Goal: Transaction & Acquisition: Purchase product/service

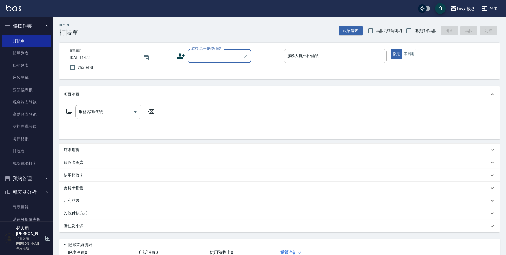
click at [200, 56] on input "顧客姓名/手機號碼/編號" at bounding box center [215, 55] width 51 height 9
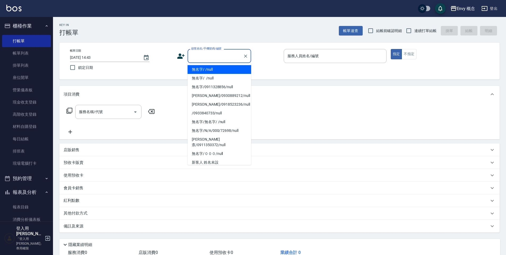
click at [206, 67] on li "無名字/ /null" at bounding box center [219, 69] width 64 height 9
type input "無名字/ /null"
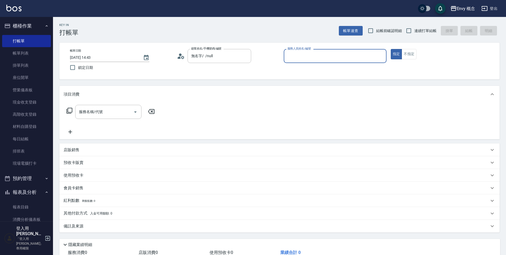
click at [297, 56] on input "服務人員姓名/編號" at bounding box center [335, 55] width 98 height 9
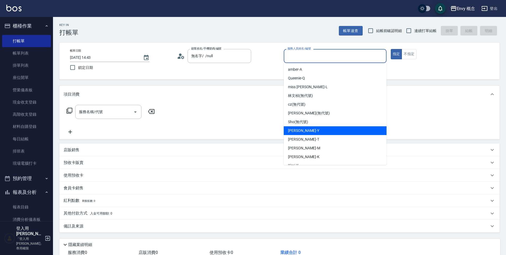
scroll to position [25, 0]
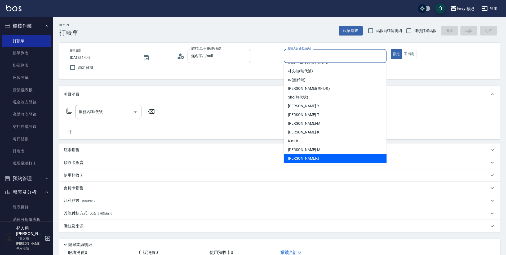
click at [302, 155] on div "Jessie -J" at bounding box center [335, 158] width 103 height 9
type input "Jessie-J"
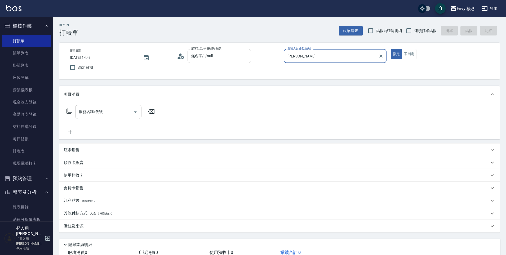
click at [112, 112] on input "服務名稱/代號" at bounding box center [104, 111] width 53 height 9
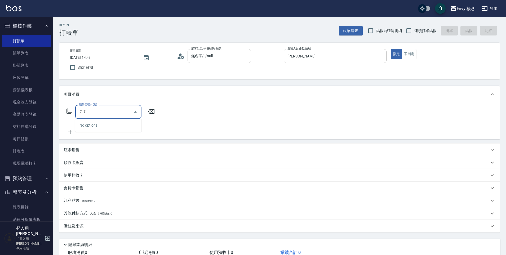
type input "７"
type input "701 染髮(701)"
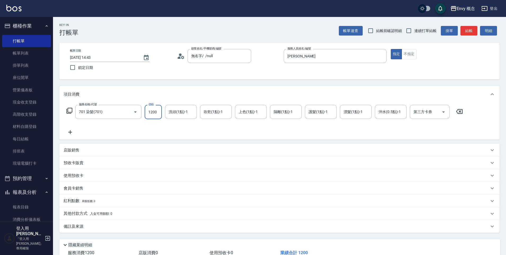
type input "1200"
click at [79, 213] on p "其他付款方式 入金可用餘額: 0" at bounding box center [88, 214] width 49 height 6
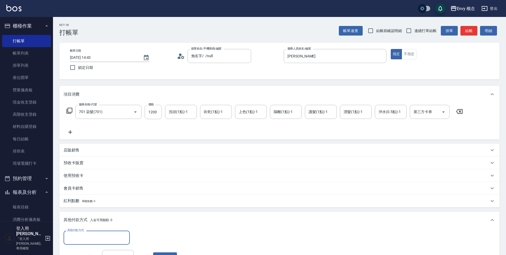
scroll to position [0, 0]
click at [86, 232] on div "其他付款方式" at bounding box center [97, 238] width 66 height 14
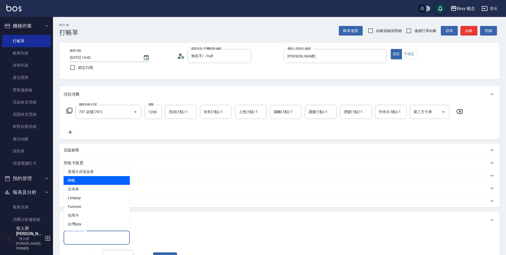
click at [91, 183] on span "轉帳" at bounding box center [97, 180] width 66 height 9
type input "轉帳"
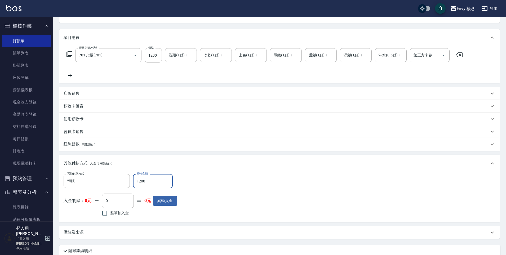
scroll to position [100, 0]
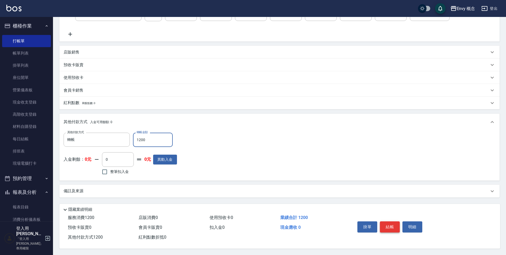
type input "1200"
click at [390, 223] on button "結帳" at bounding box center [390, 226] width 20 height 11
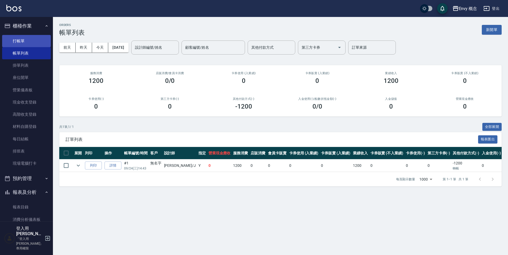
click at [41, 36] on link "打帳單" at bounding box center [26, 41] width 49 height 12
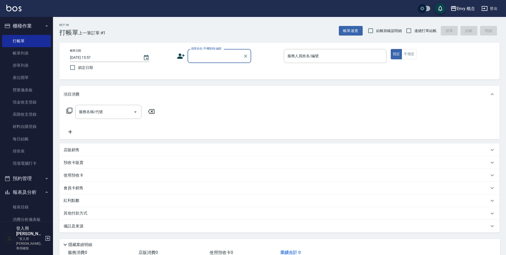
click at [232, 56] on input "顧客姓名/手機號碼/編號" at bounding box center [215, 55] width 51 height 9
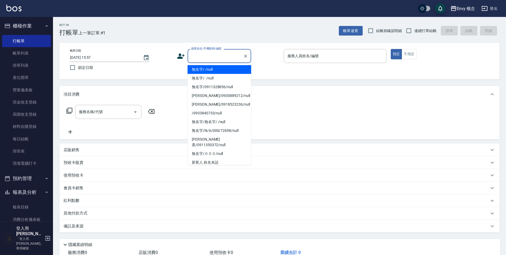
click at [239, 65] on li "無名字/ /null" at bounding box center [219, 69] width 64 height 9
type input "無名字/ /null"
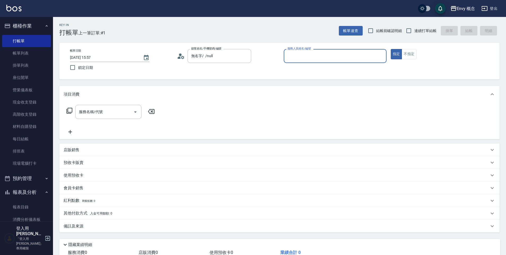
click at [302, 53] on input "服務人員姓名/編號" at bounding box center [335, 55] width 98 height 9
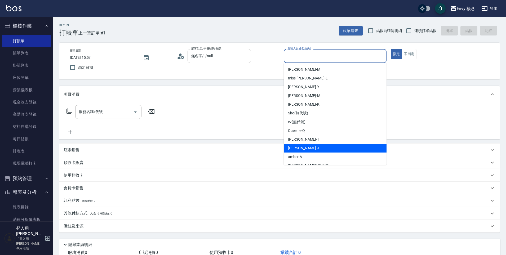
click at [317, 147] on div "Jessie -J" at bounding box center [335, 148] width 103 height 9
type input "Jessie-J"
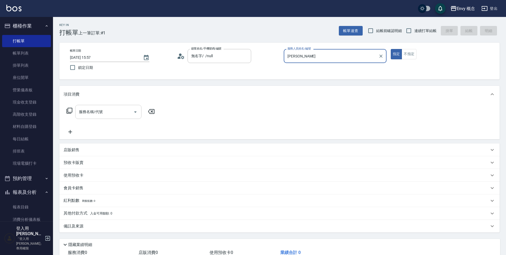
click at [115, 113] on input "服務名稱/代號" at bounding box center [104, 111] width 53 height 9
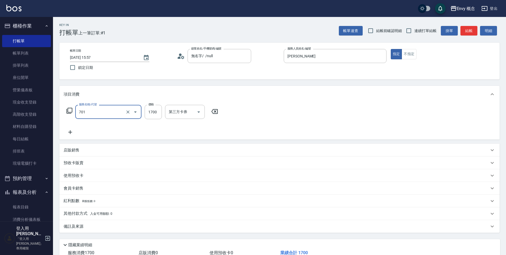
type input "701 染髮(701)"
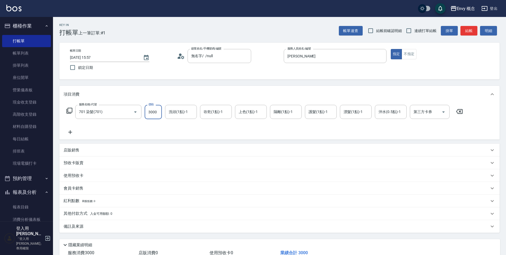
type input "3000"
click at [96, 213] on span "入金可用餘額: 0" at bounding box center [101, 214] width 23 height 4
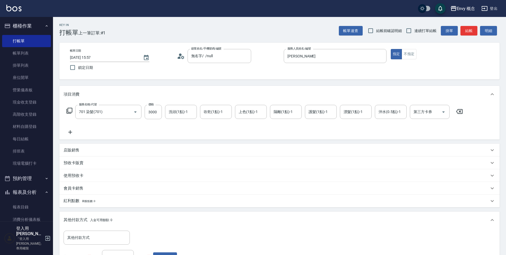
click at [102, 230] on div "其他付款方式 其他付款方式 入金剩餘： 0元 0 ​ 整筆扣入金 0元 異動入金" at bounding box center [279, 253] width 440 height 50
click at [106, 234] on input "其他付款方式" at bounding box center [96, 237] width 61 height 9
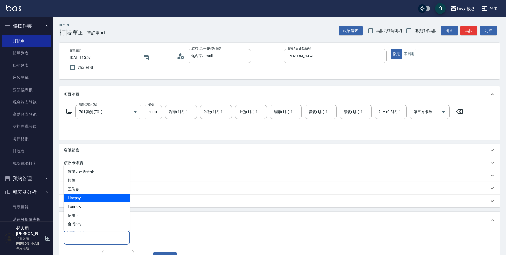
click at [97, 199] on span "Linepay" at bounding box center [97, 198] width 66 height 9
type input "Linepay"
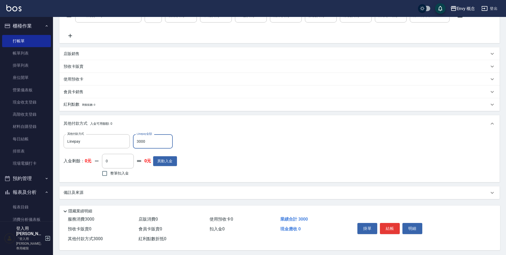
scroll to position [100, 0]
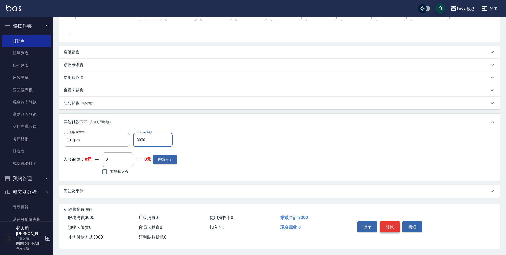
type input "3000"
click at [392, 226] on button "結帳" at bounding box center [390, 226] width 20 height 11
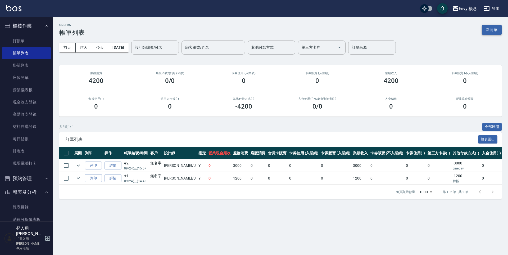
click at [492, 32] on button "新開單" at bounding box center [492, 30] width 20 height 10
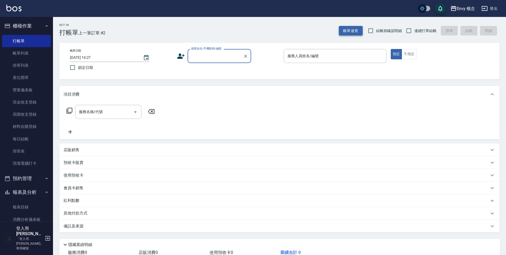
click at [353, 28] on button "帳單速查" at bounding box center [351, 31] width 24 height 10
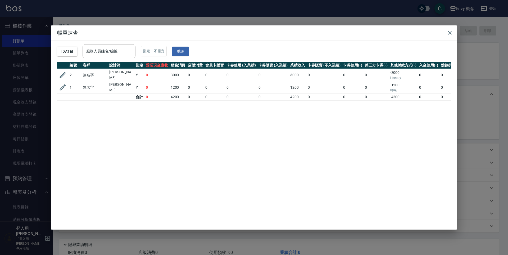
click at [324, 23] on div "帳單速查 2025/09/24 服務人員姓名/編號 服務人員姓名/編號 指定 不指定 重設 編號 客戶 設計師 指定 營業現金應收 服務消費 店販消費 會員卡…" at bounding box center [254, 127] width 508 height 255
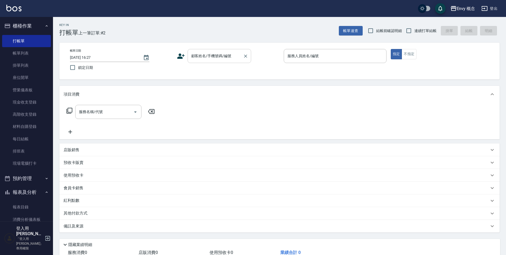
click at [200, 60] on input "顧客姓名/手機號碼/編號" at bounding box center [215, 55] width 51 height 9
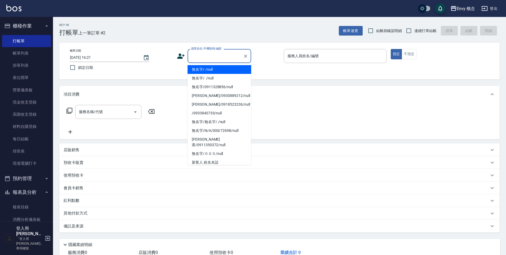
click at [205, 69] on li "無名字/ /null" at bounding box center [219, 69] width 64 height 9
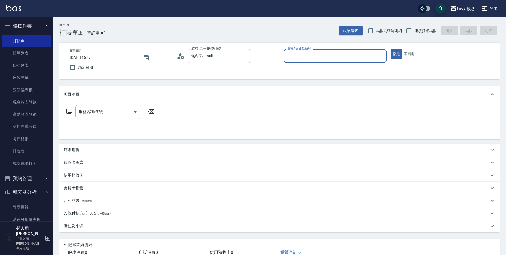
type input "無名字/ /null"
click at [338, 51] on input "服務人員姓名/編號" at bounding box center [335, 55] width 98 height 9
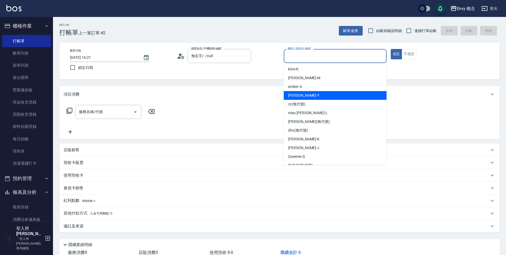
scroll to position [25, 0]
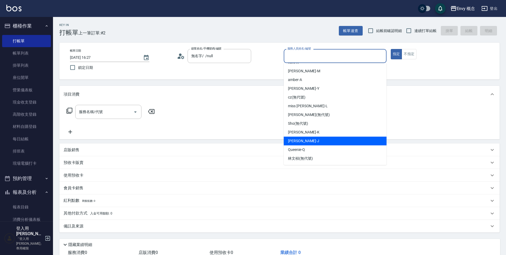
click at [340, 138] on div "Jessie -J" at bounding box center [335, 141] width 103 height 9
type input "Jessie-J"
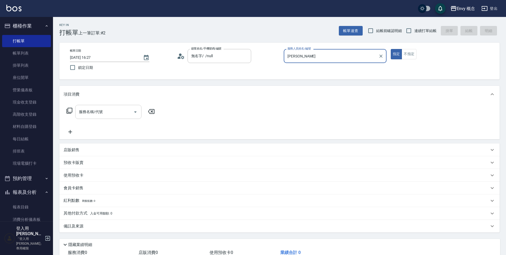
click at [110, 113] on input "服務名稱/代號" at bounding box center [104, 111] width 53 height 9
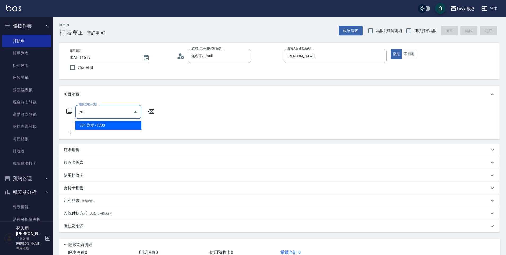
type input "7"
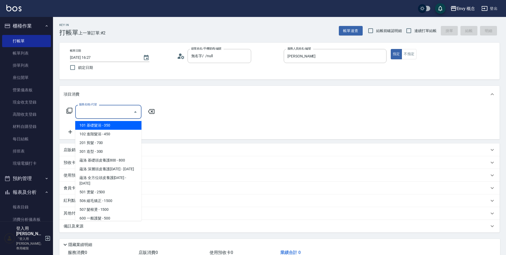
type input "3"
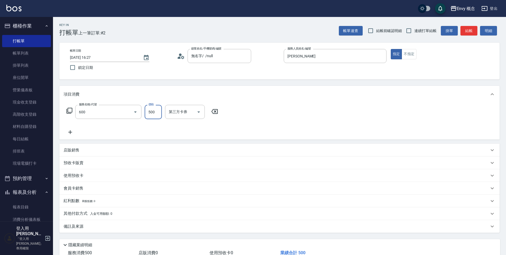
type input "600 一般護髮(600)"
type input "1500"
click at [74, 213] on p "其他付款方式 入金可用餘額: 0" at bounding box center [88, 214] width 49 height 6
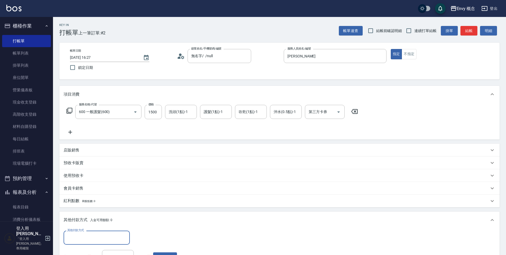
scroll to position [0, 0]
click at [96, 235] on input "其他付款方式" at bounding box center [96, 237] width 61 height 9
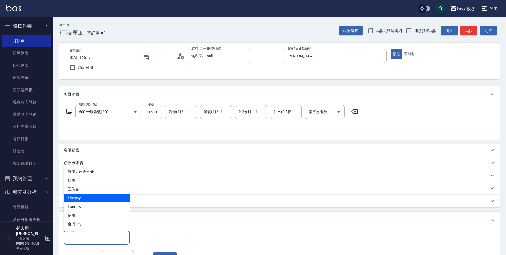
click at [98, 197] on span "Linepay" at bounding box center [97, 198] width 66 height 9
type input "Linepay"
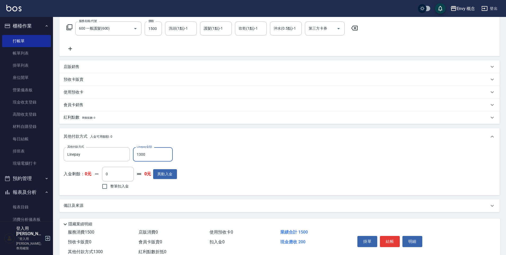
scroll to position [100, 0]
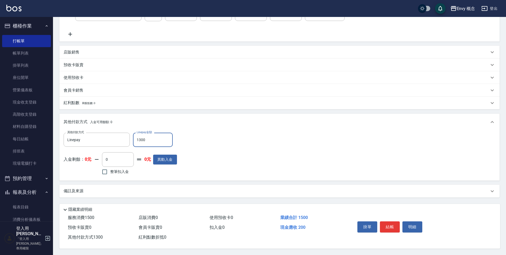
type input "1300"
click at [392, 222] on button "結帳" at bounding box center [390, 226] width 20 height 11
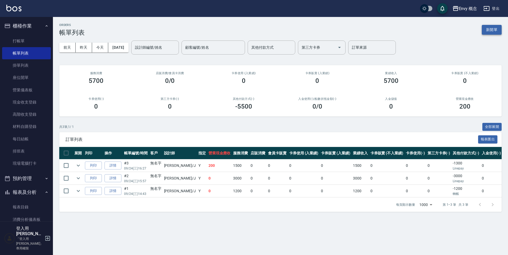
click at [493, 31] on button "新開單" at bounding box center [492, 30] width 20 height 10
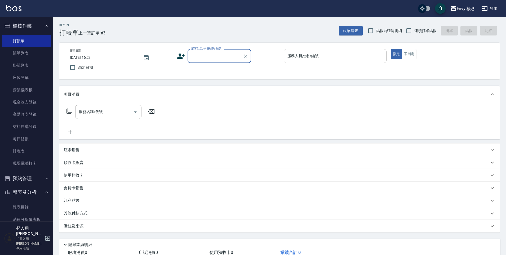
click at [208, 59] on input "顧客姓名/手機號碼/編號" at bounding box center [215, 55] width 51 height 9
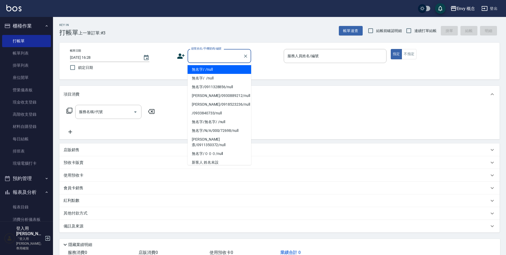
click at [214, 70] on li "無名字/ /null" at bounding box center [219, 69] width 64 height 9
type input "無名字/ /null"
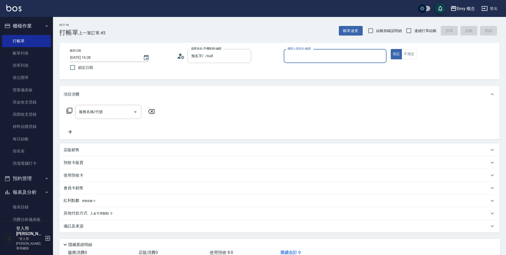
click at [330, 53] on input "服務人員姓名/編號" at bounding box center [335, 55] width 98 height 9
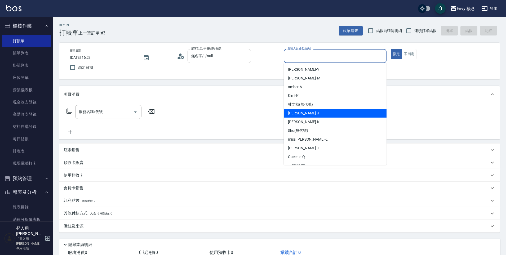
click at [333, 112] on div "Jessie -J" at bounding box center [335, 113] width 103 height 9
type input "Jessie-J"
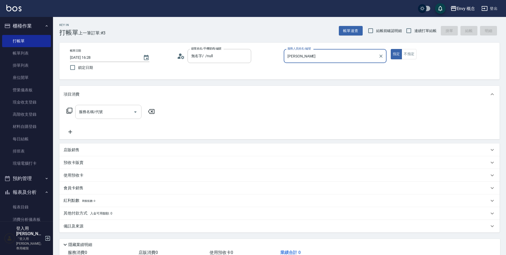
click at [103, 115] on input "服務名稱/代號" at bounding box center [104, 111] width 53 height 9
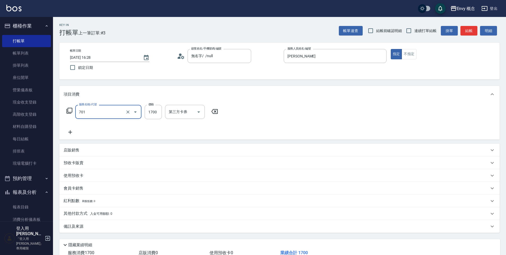
type input "701 染髮(701)"
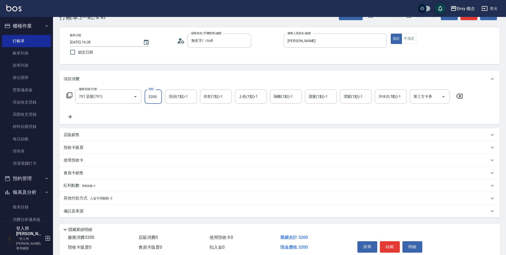
scroll to position [38, 0]
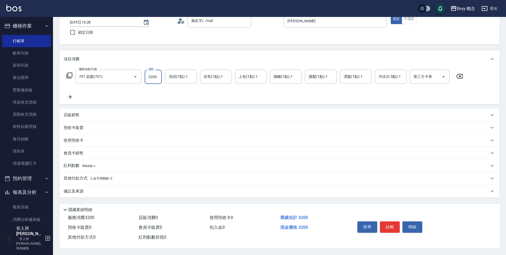
type input "3200"
click at [123, 172] on div "其他付款方式 入金可用餘額: 0" at bounding box center [279, 178] width 440 height 13
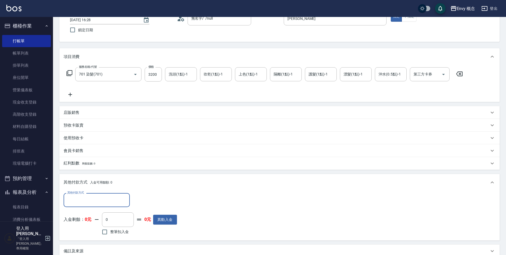
scroll to position [0, 0]
click at [105, 206] on div "其他付款方式" at bounding box center [97, 200] width 66 height 14
click at [100, 177] on span "信用卡" at bounding box center [97, 177] width 66 height 9
type input "信用卡"
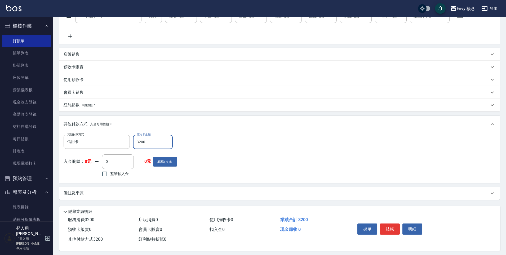
scroll to position [100, 0]
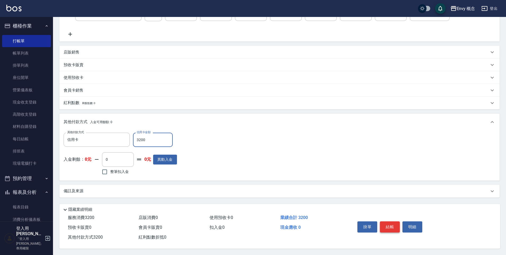
type input "3200"
drag, startPoint x: 398, startPoint y: 223, endPoint x: 392, endPoint y: 223, distance: 6.1
click at [398, 223] on button "結帳" at bounding box center [390, 226] width 20 height 11
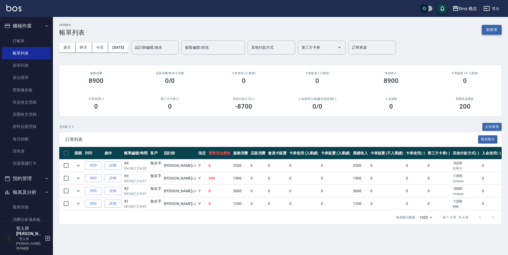
click at [497, 28] on button "新開單" at bounding box center [492, 30] width 20 height 10
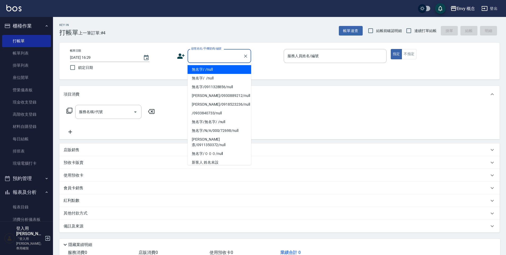
click at [196, 55] on input "顧客姓名/手機號碼/編號" at bounding box center [215, 55] width 51 height 9
click at [206, 70] on li "無名字/ /null" at bounding box center [219, 69] width 64 height 9
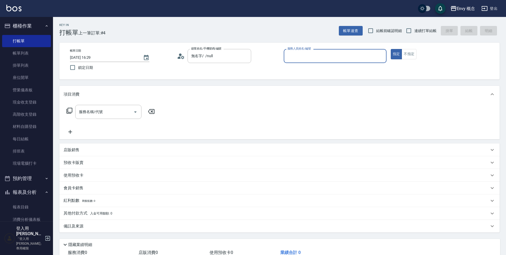
type input "無名字/ /null"
click at [311, 62] on div "服務人員姓名/編號" at bounding box center [335, 56] width 103 height 14
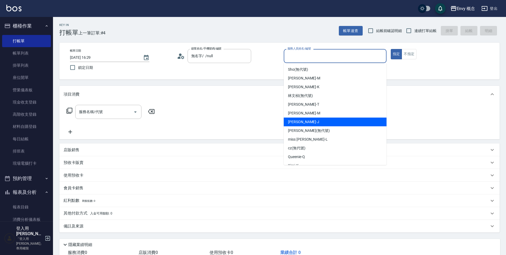
click at [291, 120] on span "Jessie -J" at bounding box center [303, 122] width 31 height 6
type input "Jessie-J"
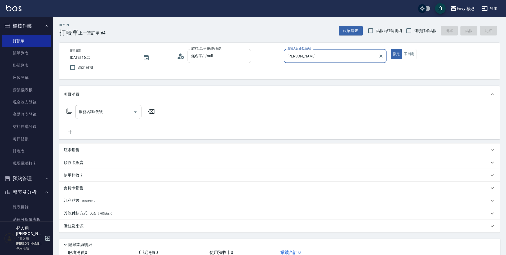
click at [111, 110] on input "服務名稱/代號" at bounding box center [104, 111] width 53 height 9
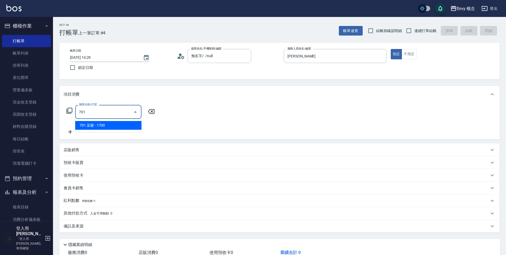
type input "701 染髮(701)"
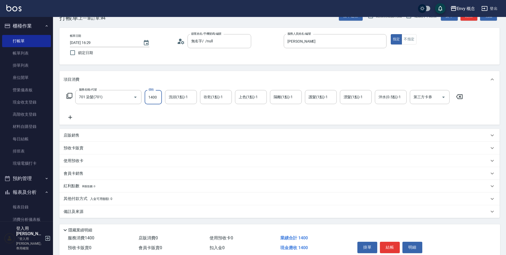
scroll to position [38, 0]
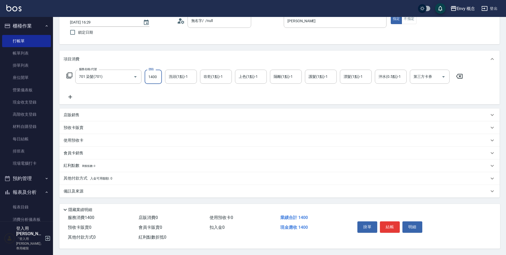
type input "1400"
click at [82, 176] on p "其他付款方式 入金可用餘額: 0" at bounding box center [88, 179] width 49 height 6
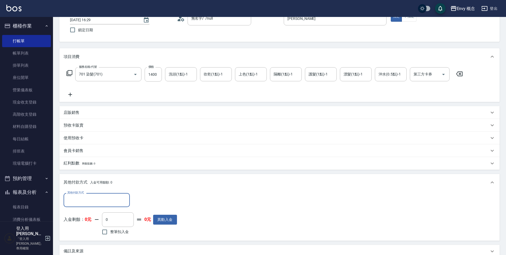
scroll to position [0, 0]
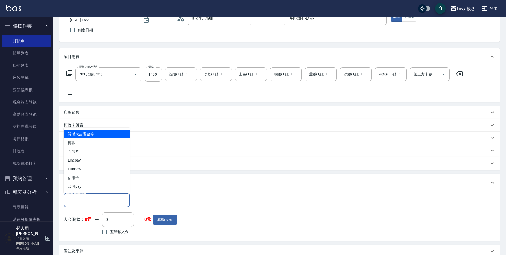
click at [101, 198] on input "其他付款方式" at bounding box center [96, 199] width 61 height 9
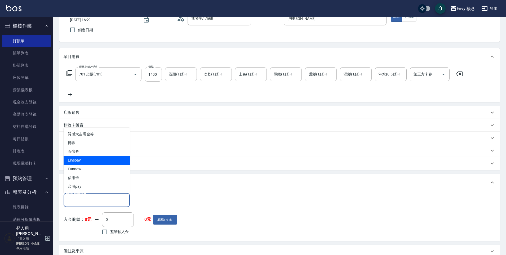
click at [102, 159] on span "Linepay" at bounding box center [97, 160] width 66 height 9
type input "Linepay"
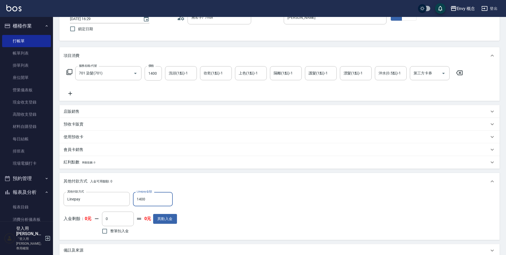
scroll to position [100, 0]
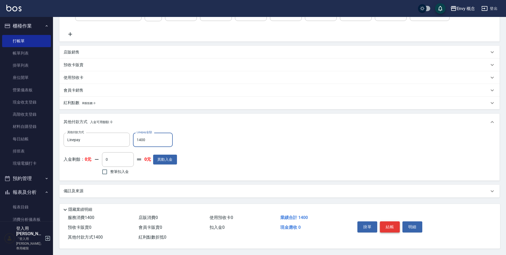
type input "1400"
click at [396, 226] on button "結帳" at bounding box center [390, 226] width 20 height 11
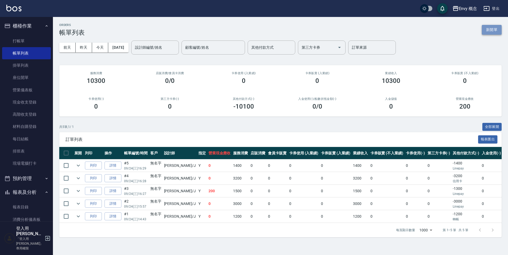
click at [490, 28] on button "新開單" at bounding box center [492, 30] width 20 height 10
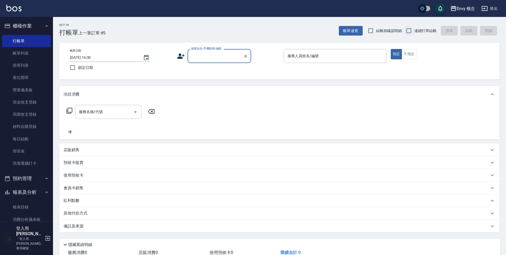
click at [409, 30] on input "連續打單結帳" at bounding box center [408, 30] width 11 height 11
checkbox input "true"
click at [210, 54] on div "顧客姓名/手機號碼/編號 顧客姓名/手機號碼/編號" at bounding box center [219, 56] width 64 height 14
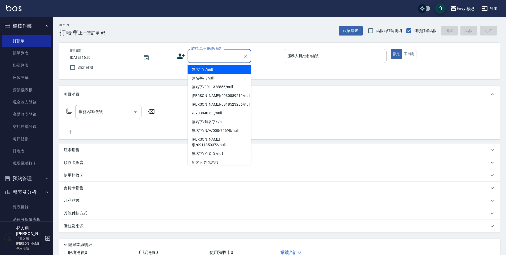
click at [214, 71] on li "無名字/ /null" at bounding box center [219, 69] width 64 height 9
type input "無名字/ /null"
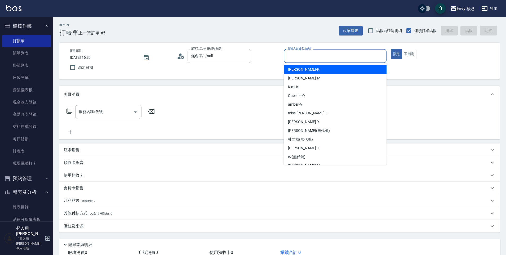
click at [335, 56] on input "服務人員姓名/編號" at bounding box center [335, 55] width 98 height 9
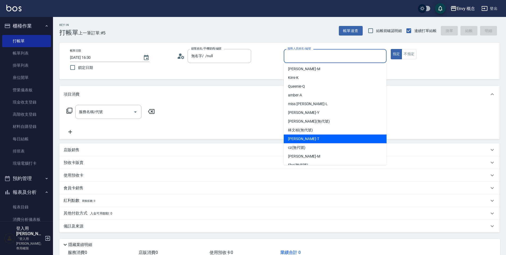
scroll to position [25, 0]
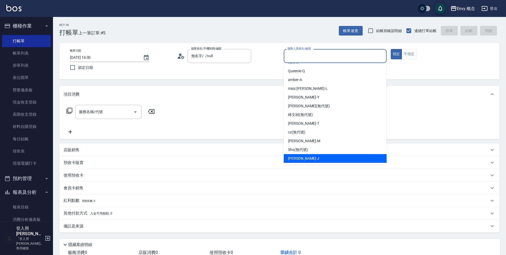
click at [322, 154] on div "Jessie -J" at bounding box center [335, 158] width 103 height 9
type input "Jessie-J"
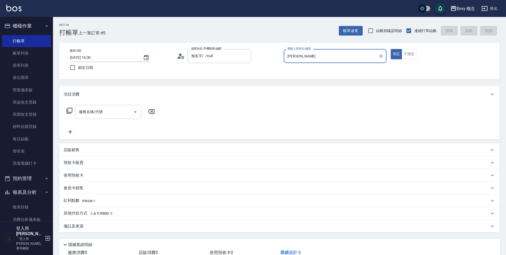
click at [104, 114] on input "服務名稱/代號" at bounding box center [104, 111] width 53 height 9
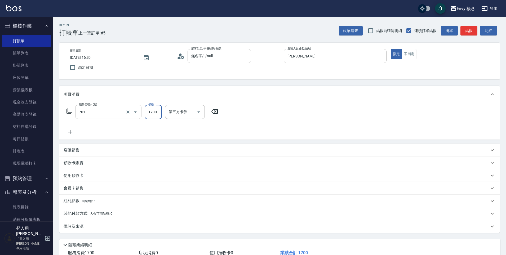
type input "701 染髮(701)"
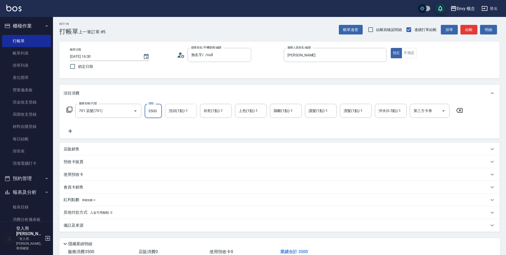
scroll to position [38, 0]
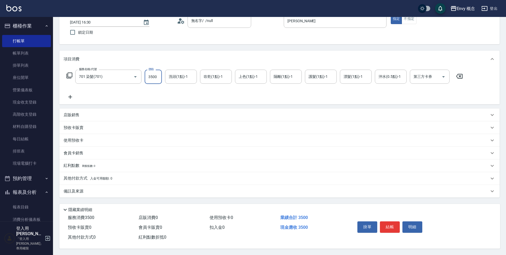
type input "3500"
click at [76, 176] on p "其他付款方式 入金可用餘額: 0" at bounding box center [88, 179] width 49 height 6
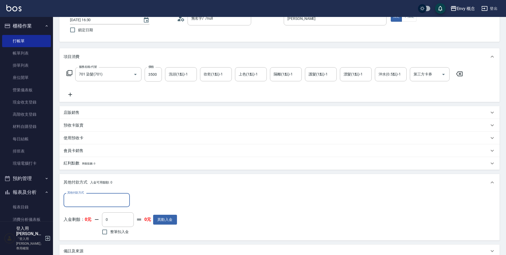
scroll to position [0, 0]
click at [83, 197] on input "其他付款方式" at bounding box center [96, 199] width 61 height 9
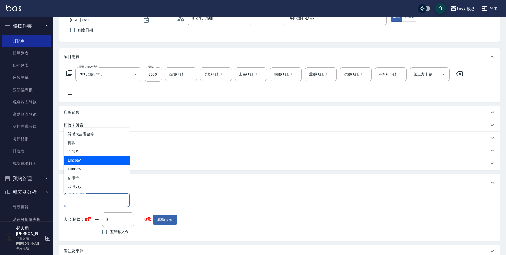
click at [90, 162] on span "Linepay" at bounding box center [97, 160] width 66 height 9
type input "Linepay"
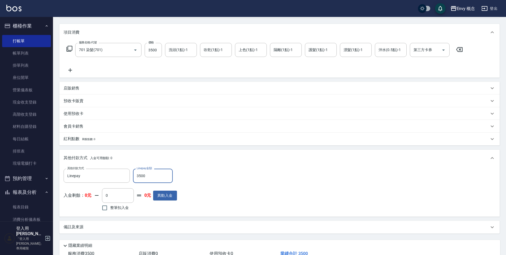
scroll to position [100, 0]
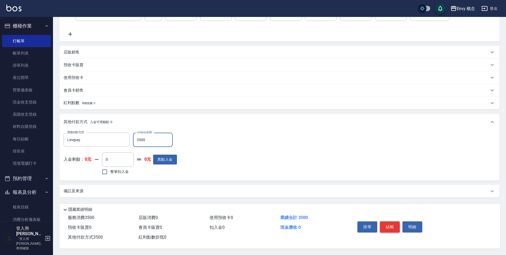
type input "3500"
click at [393, 222] on button "結帳" at bounding box center [390, 226] width 20 height 11
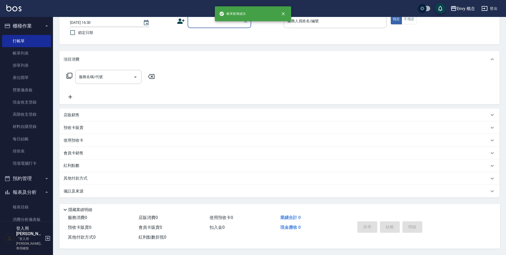
scroll to position [0, 0]
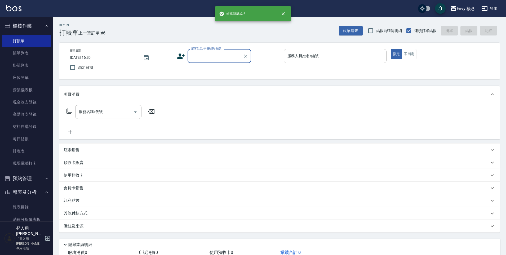
click at [201, 57] on input "顧客姓名/手機號碼/編號" at bounding box center [215, 55] width 51 height 9
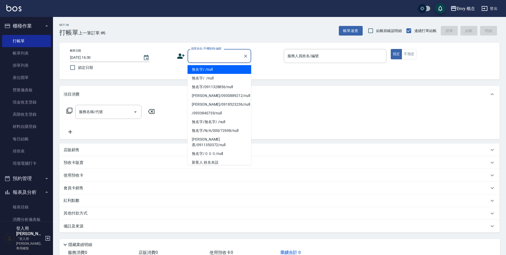
click at [205, 71] on li "無名字/ /null" at bounding box center [219, 69] width 64 height 9
type input "無名字/ /null"
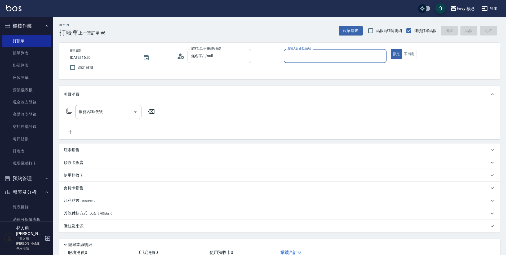
click at [311, 57] on input "服務人員姓名/編號" at bounding box center [335, 55] width 98 height 9
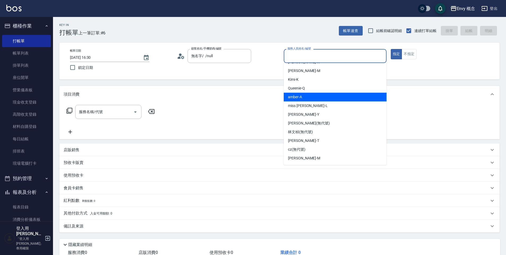
scroll to position [25, 0]
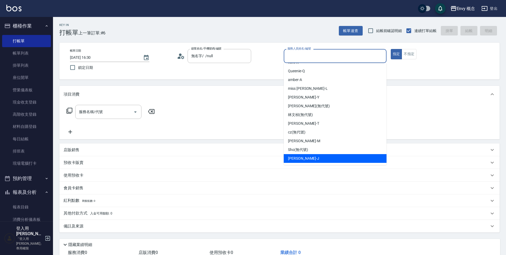
click at [322, 160] on div "Jessie -J" at bounding box center [335, 158] width 103 height 9
type input "Jessie-J"
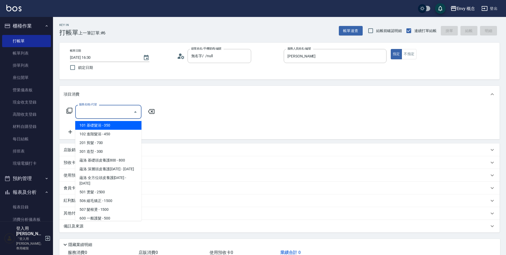
click at [109, 111] on input "服務名稱/代號" at bounding box center [104, 111] width 53 height 9
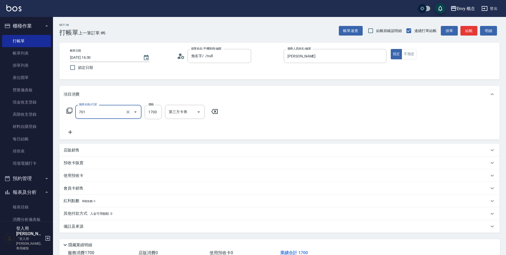
type input "701 染髮(701)"
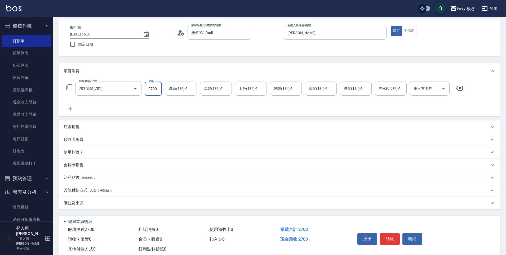
scroll to position [38, 0]
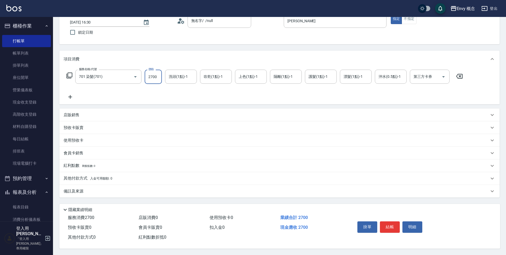
type input "2700"
click at [78, 176] on p "其他付款方式 入金可用餘額: 0" at bounding box center [88, 179] width 49 height 6
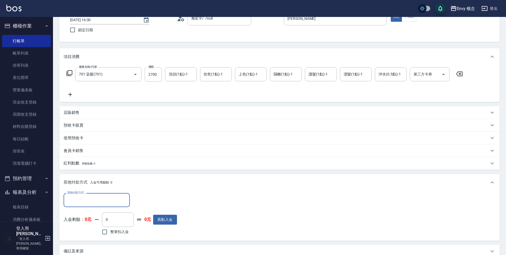
scroll to position [0, 0]
click at [102, 200] on input "其他付款方式" at bounding box center [96, 199] width 61 height 9
drag, startPoint x: 89, startPoint y: 178, endPoint x: 92, endPoint y: 177, distance: 3.2
click at [89, 178] on span "信用卡" at bounding box center [97, 177] width 66 height 9
type input "信用卡"
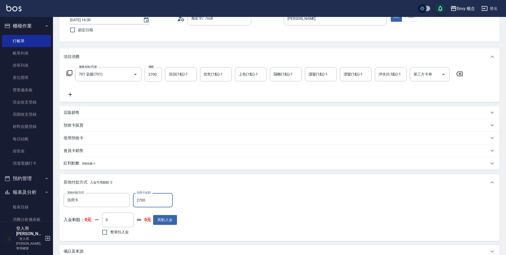
scroll to position [100, 0]
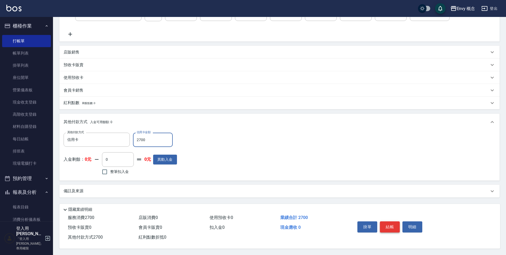
type input "2700"
drag, startPoint x: 393, startPoint y: 225, endPoint x: 390, endPoint y: 222, distance: 4.2
click at [393, 225] on button "結帳" at bounding box center [390, 226] width 20 height 11
type input "2025/09/24 16:31"
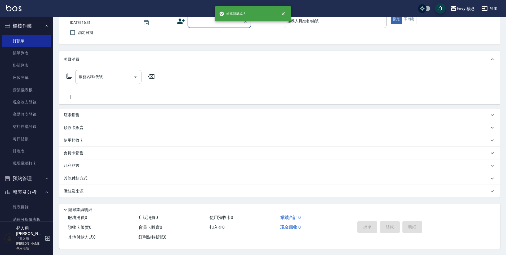
scroll to position [0, 0]
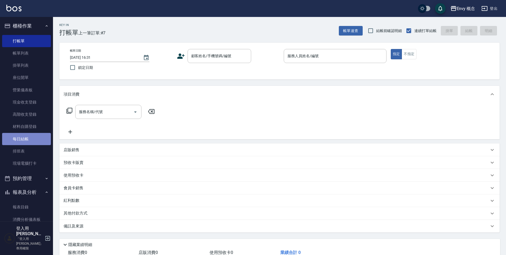
click at [35, 142] on link "每日結帳" at bounding box center [26, 139] width 49 height 12
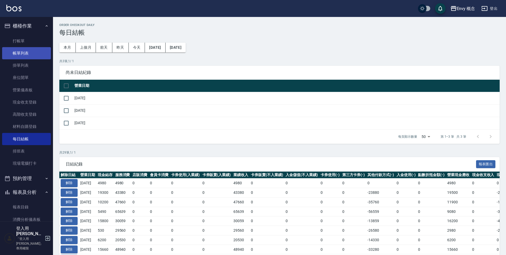
click at [26, 53] on link "帳單列表" at bounding box center [26, 53] width 49 height 12
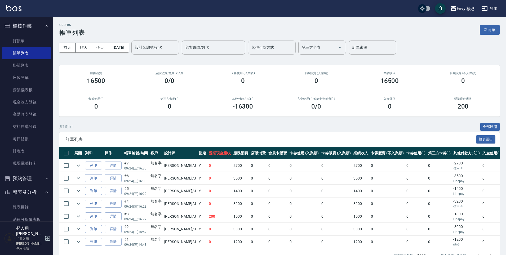
click at [281, 48] on input "其他付款方式" at bounding box center [271, 47] width 43 height 9
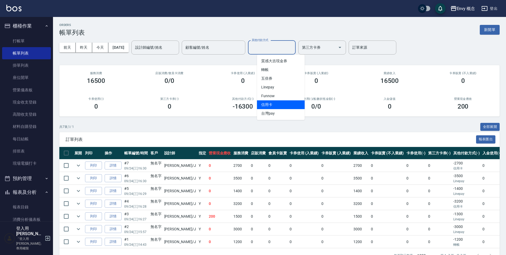
click at [281, 107] on span "信用卡" at bounding box center [281, 104] width 48 height 9
type input "信用卡"
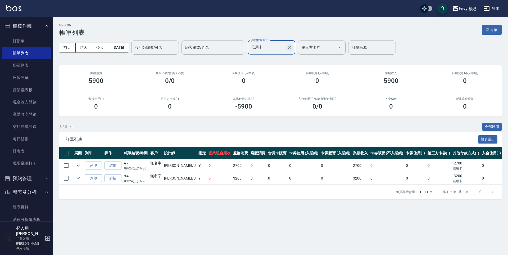
click at [293, 48] on icon "Clear" at bounding box center [289, 47] width 5 height 5
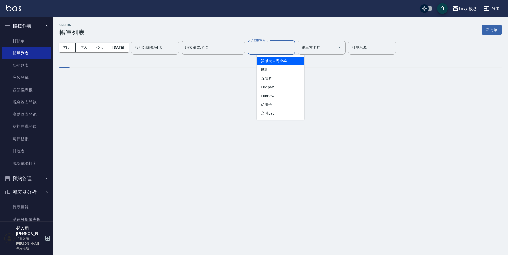
click at [293, 48] on input "其他付款方式" at bounding box center [271, 47] width 43 height 9
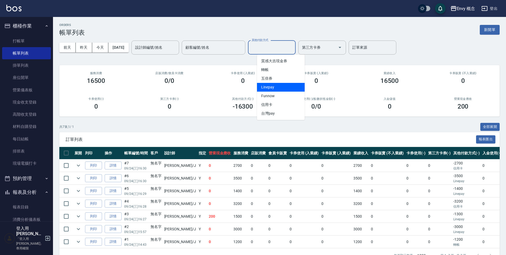
click at [276, 85] on span "Linepay" at bounding box center [281, 87] width 48 height 9
type input "Linepay"
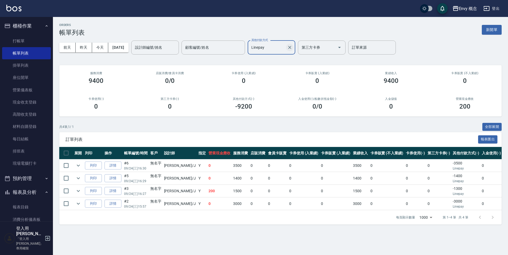
click at [293, 47] on icon "Clear" at bounding box center [289, 47] width 5 height 5
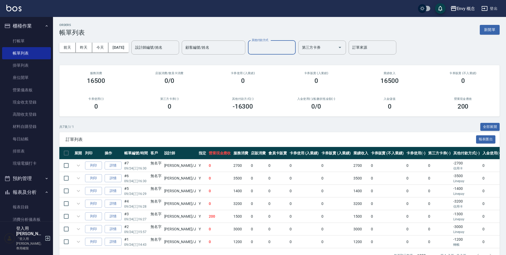
click at [288, 49] on input "其他付款方式" at bounding box center [271, 47] width 43 height 9
click at [275, 88] on span "Linepay" at bounding box center [281, 87] width 48 height 9
type input "Linepay"
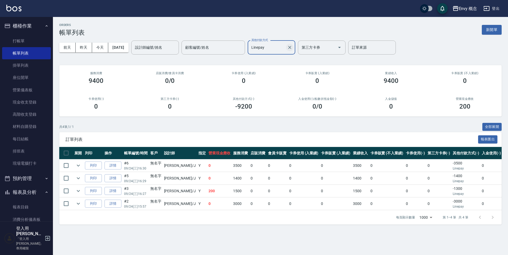
click at [293, 46] on icon "Clear" at bounding box center [289, 47] width 5 height 5
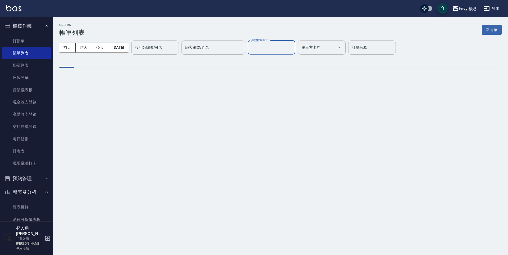
click at [293, 47] on input "其他付款方式" at bounding box center [271, 47] width 43 height 9
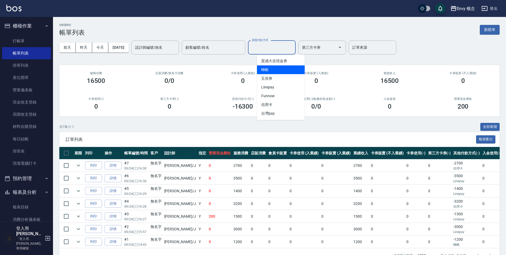
click at [282, 66] on span "轉帳" at bounding box center [281, 69] width 48 height 9
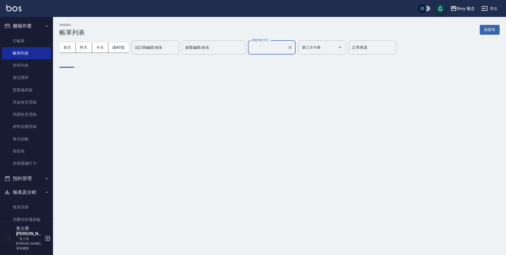
type input "轉帳"
